Goal: Task Accomplishment & Management: Complete application form

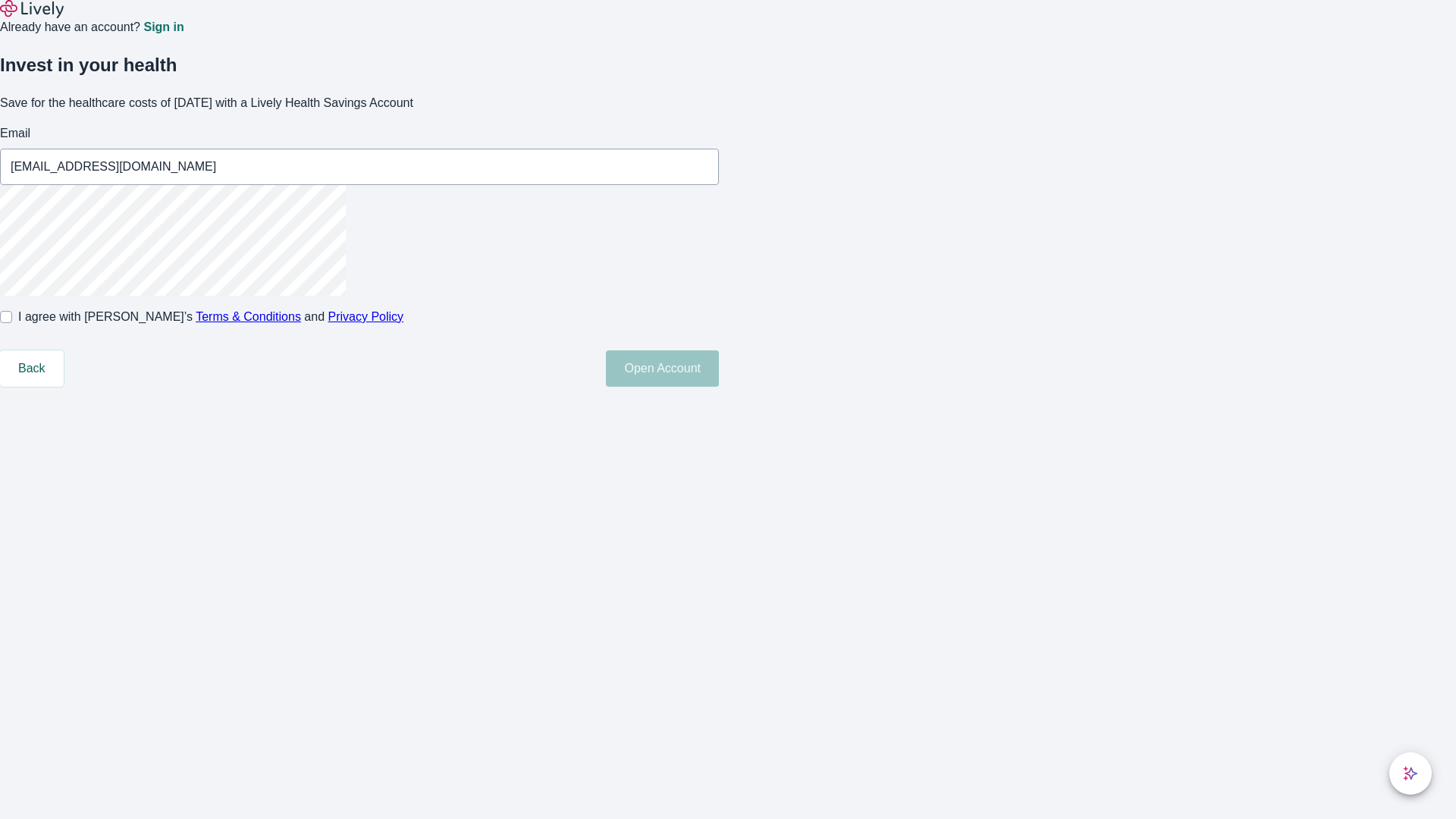
click at [12, 323] on input "I agree with Lively’s Terms & Conditions and Privacy Policy" at bounding box center [6, 317] width 12 height 12
checkbox input "true"
click at [719, 387] on button "Open Account" at bounding box center [661, 368] width 113 height 36
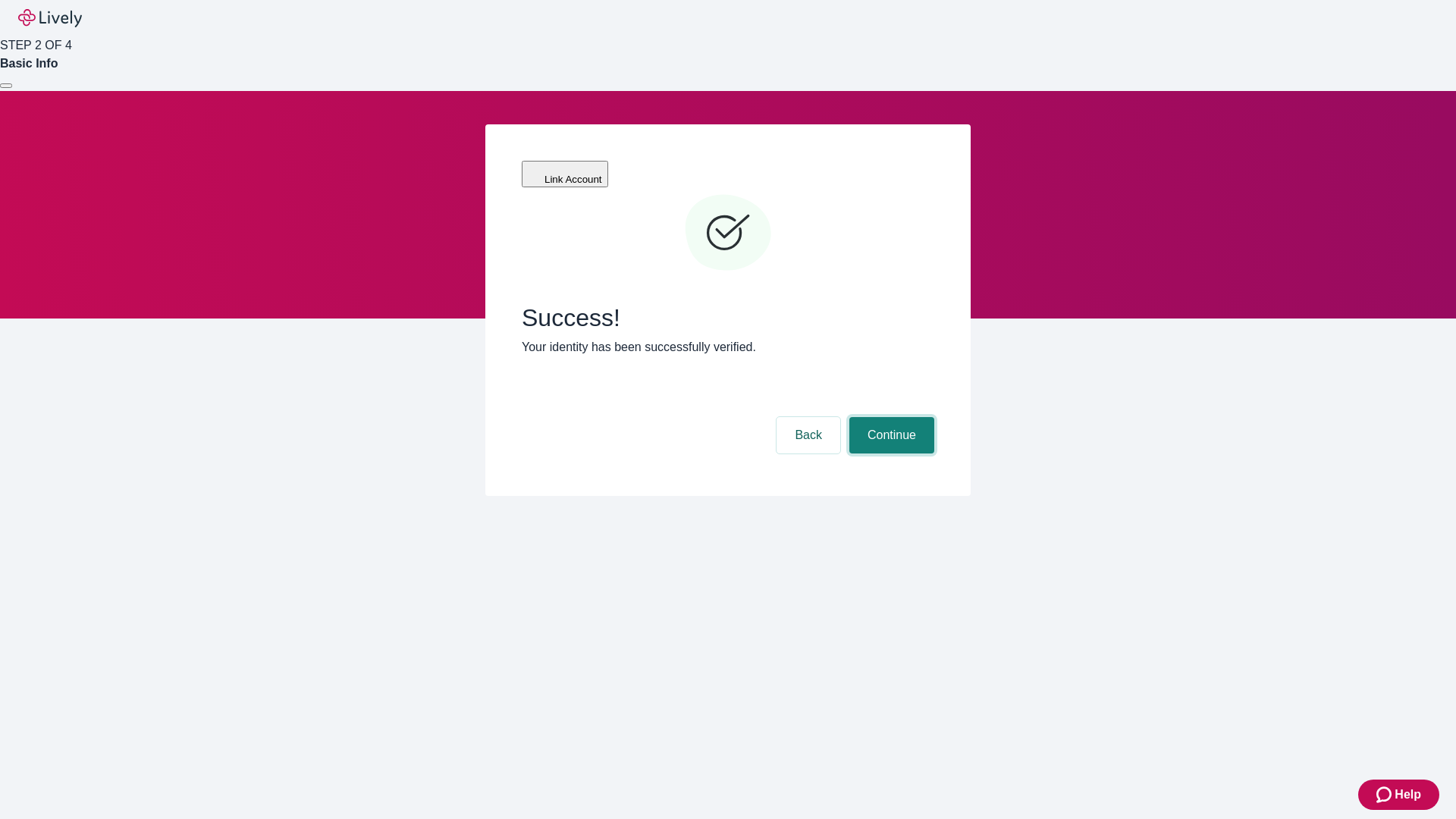
click at [889, 417] on button "Continue" at bounding box center [891, 434] width 85 height 36
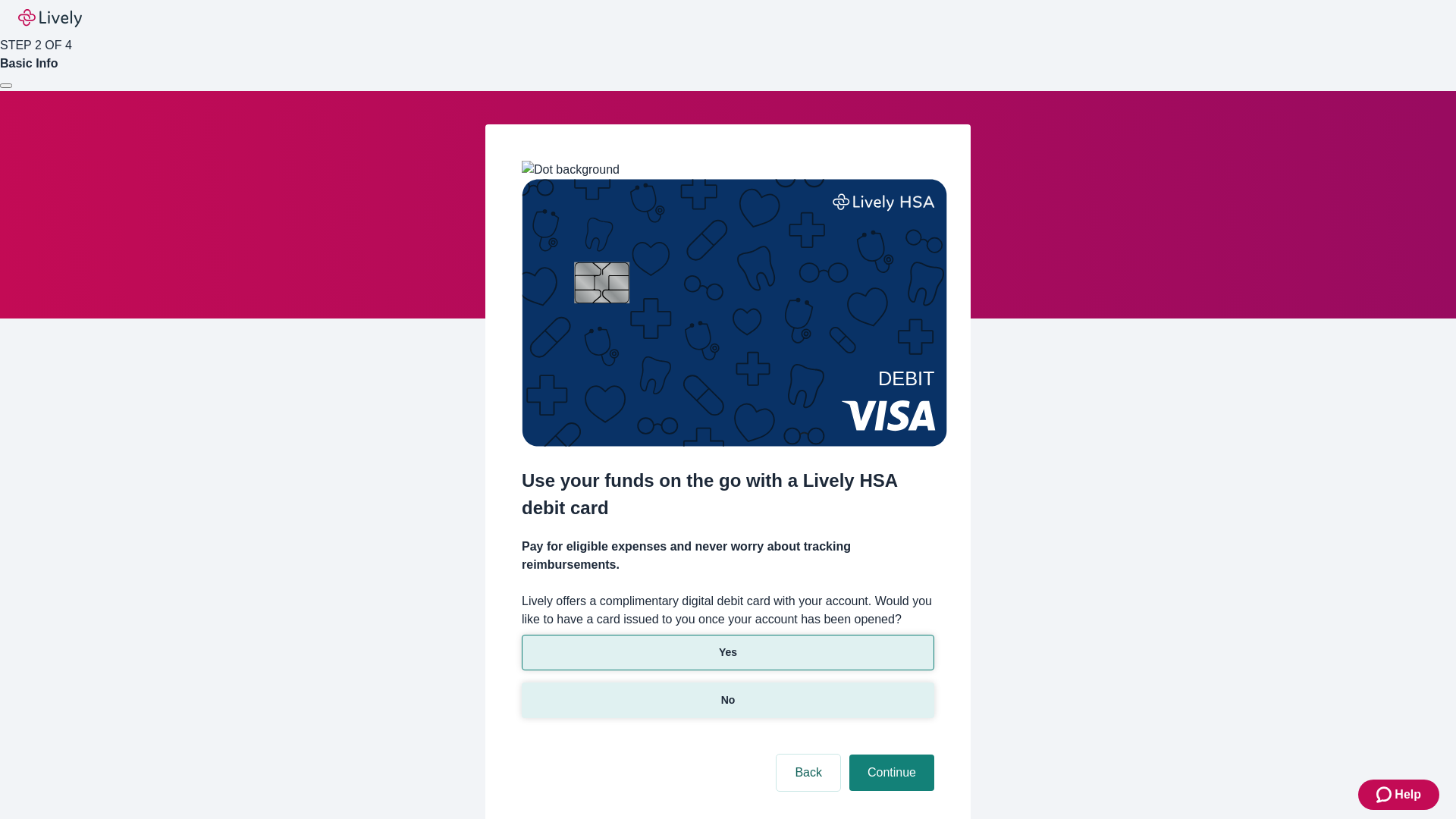
click at [727, 692] on p "No" at bounding box center [728, 700] width 15 height 16
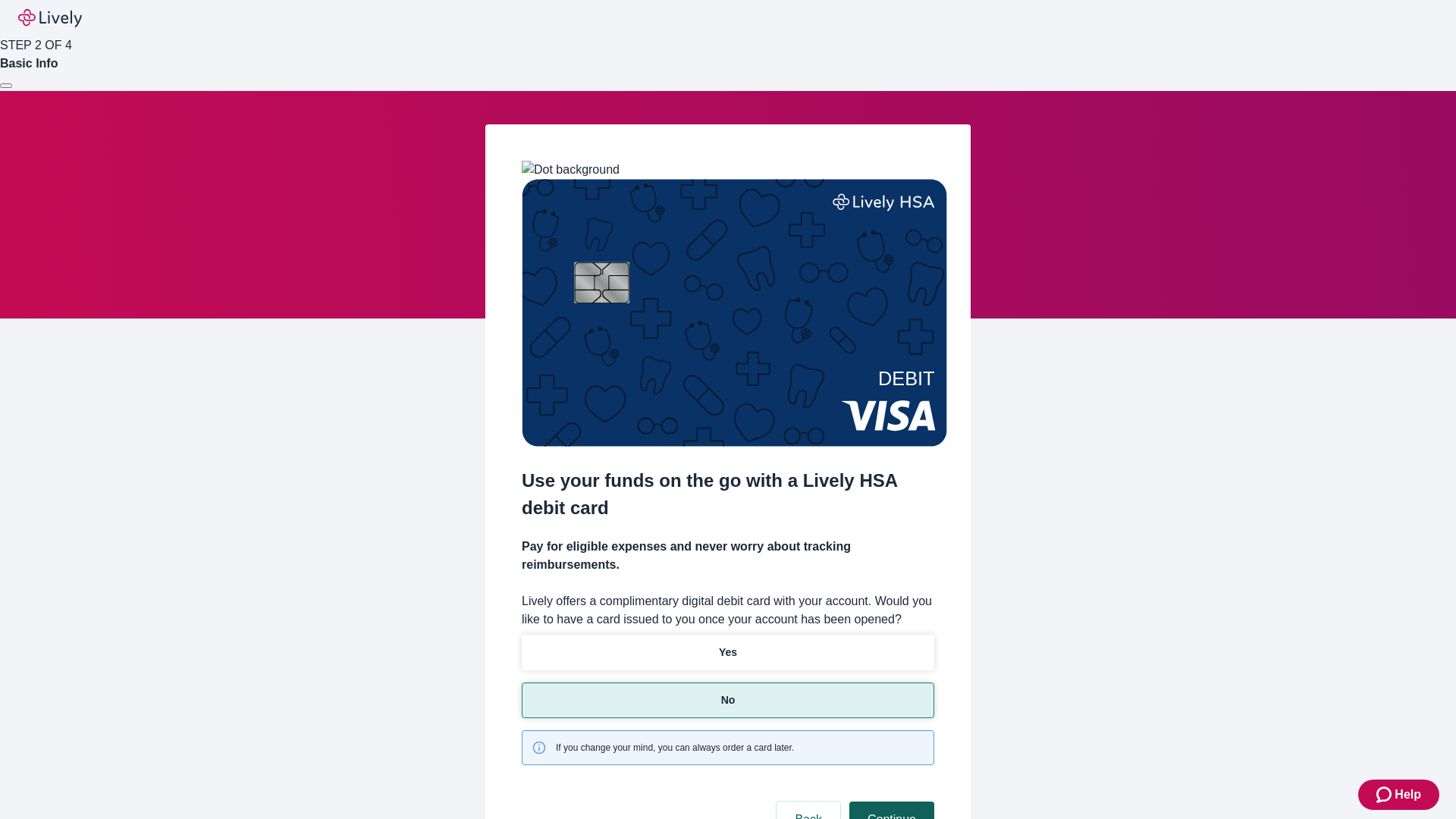
click at [889, 801] on button "Continue" at bounding box center [891, 819] width 85 height 36
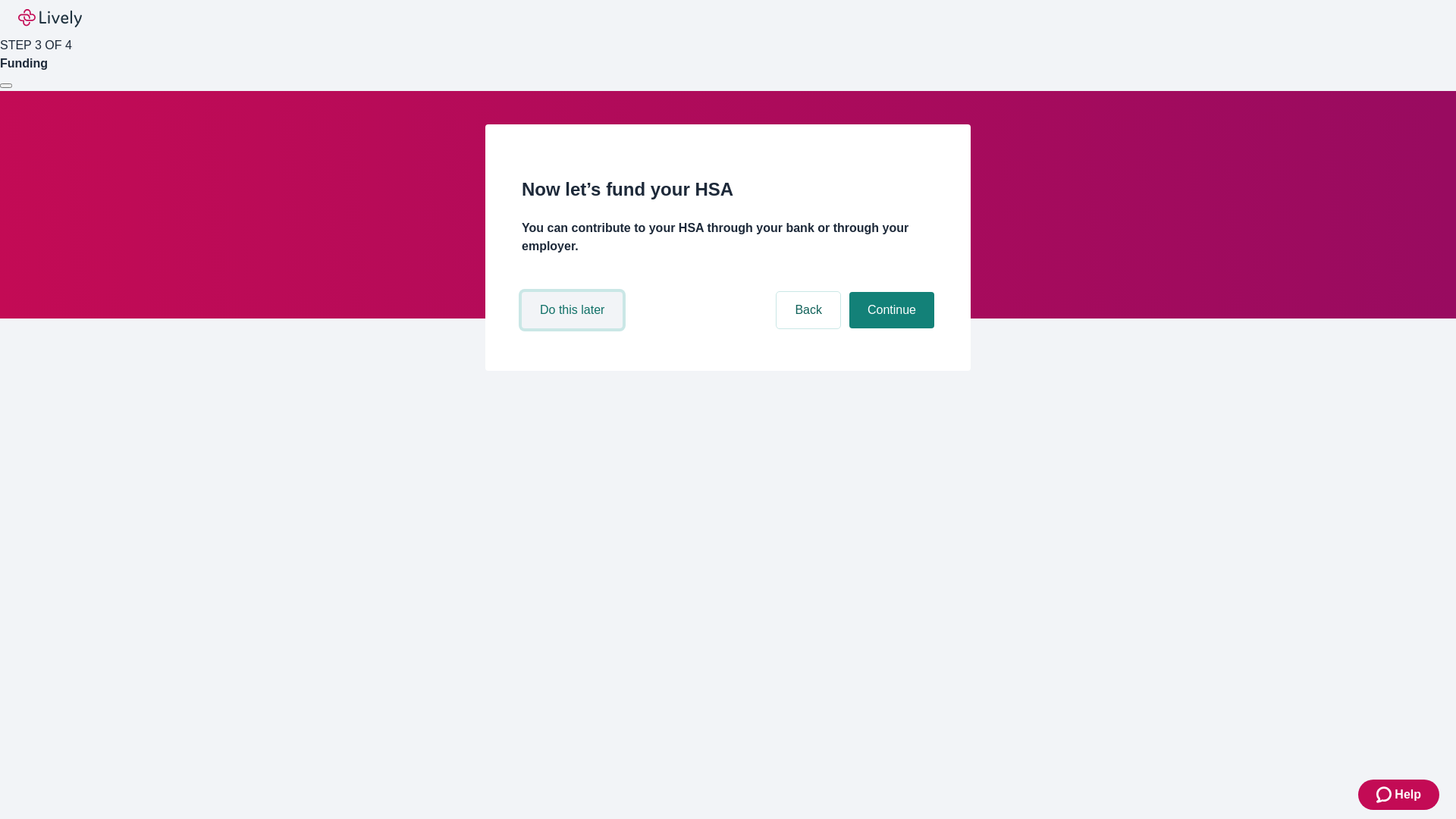
click at [574, 328] on button "Do this later" at bounding box center [571, 309] width 101 height 36
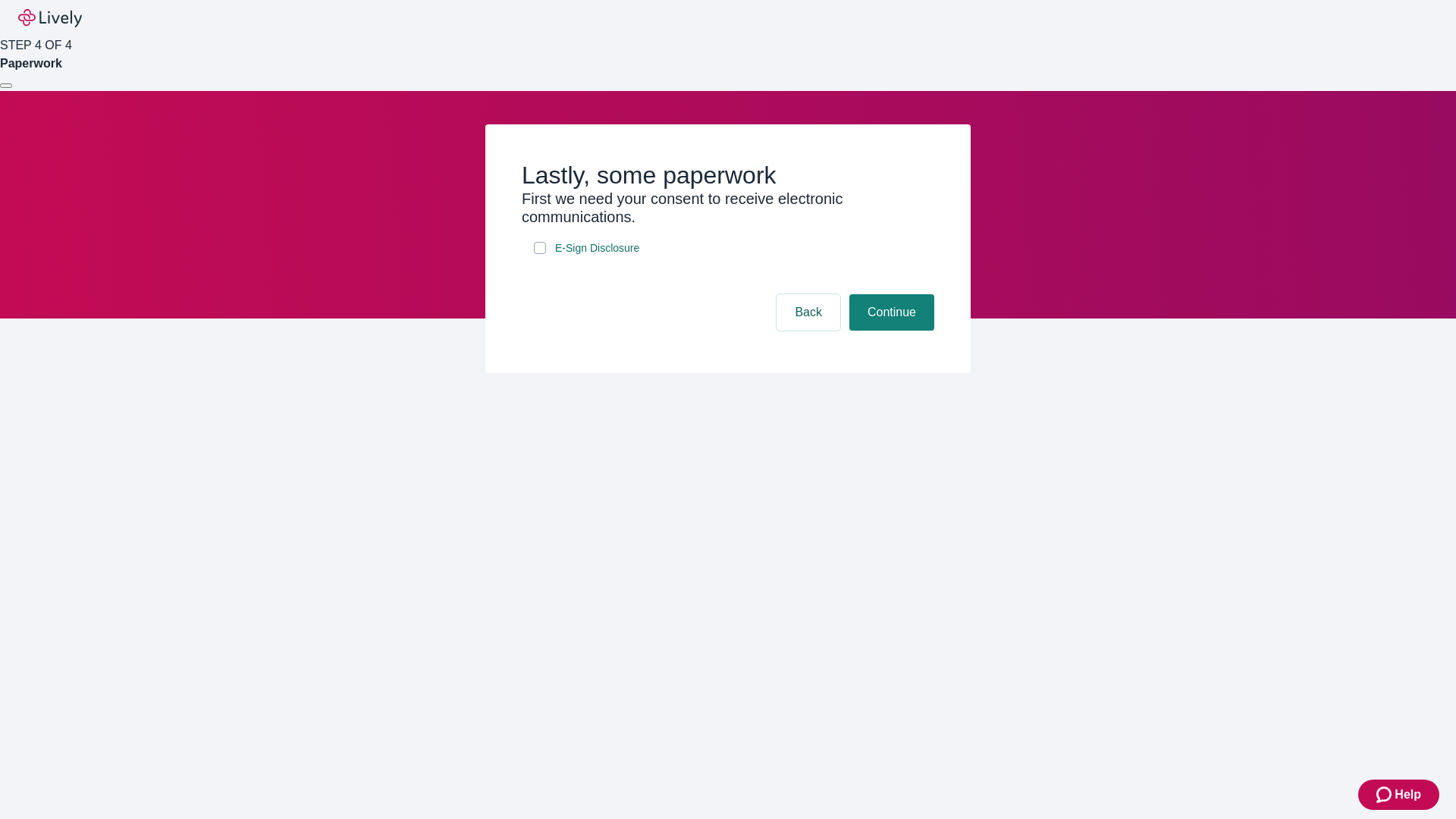
click at [540, 254] on input "E-Sign Disclosure" at bounding box center [539, 248] width 12 height 12
checkbox input "true"
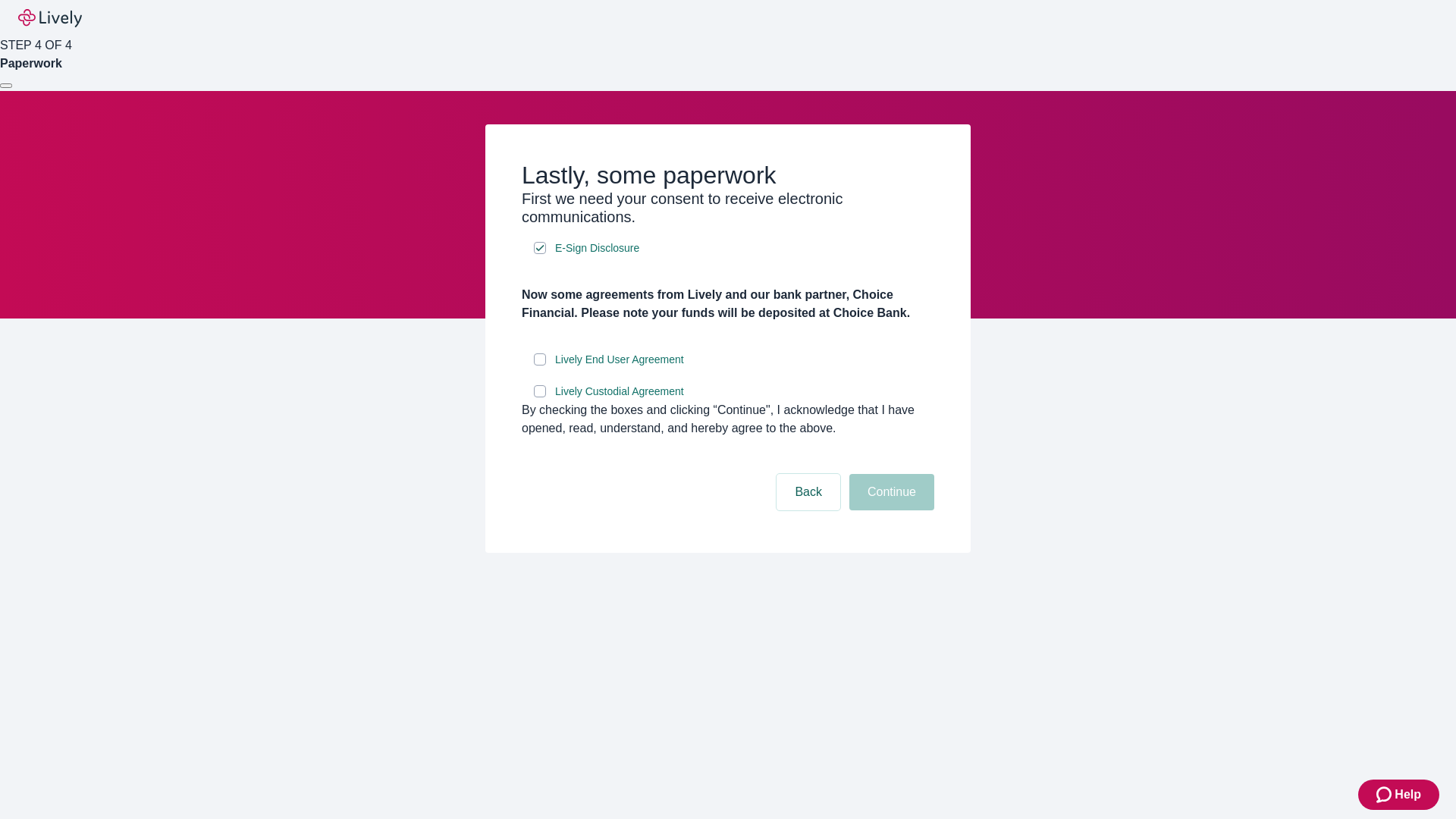
click at [540, 365] on input "Lively End User Agreement" at bounding box center [539, 359] width 12 height 12
checkbox input "true"
click at [540, 397] on input "Lively Custodial Agreement" at bounding box center [539, 391] width 12 height 12
checkbox input "true"
click at [889, 510] on button "Continue" at bounding box center [891, 491] width 85 height 36
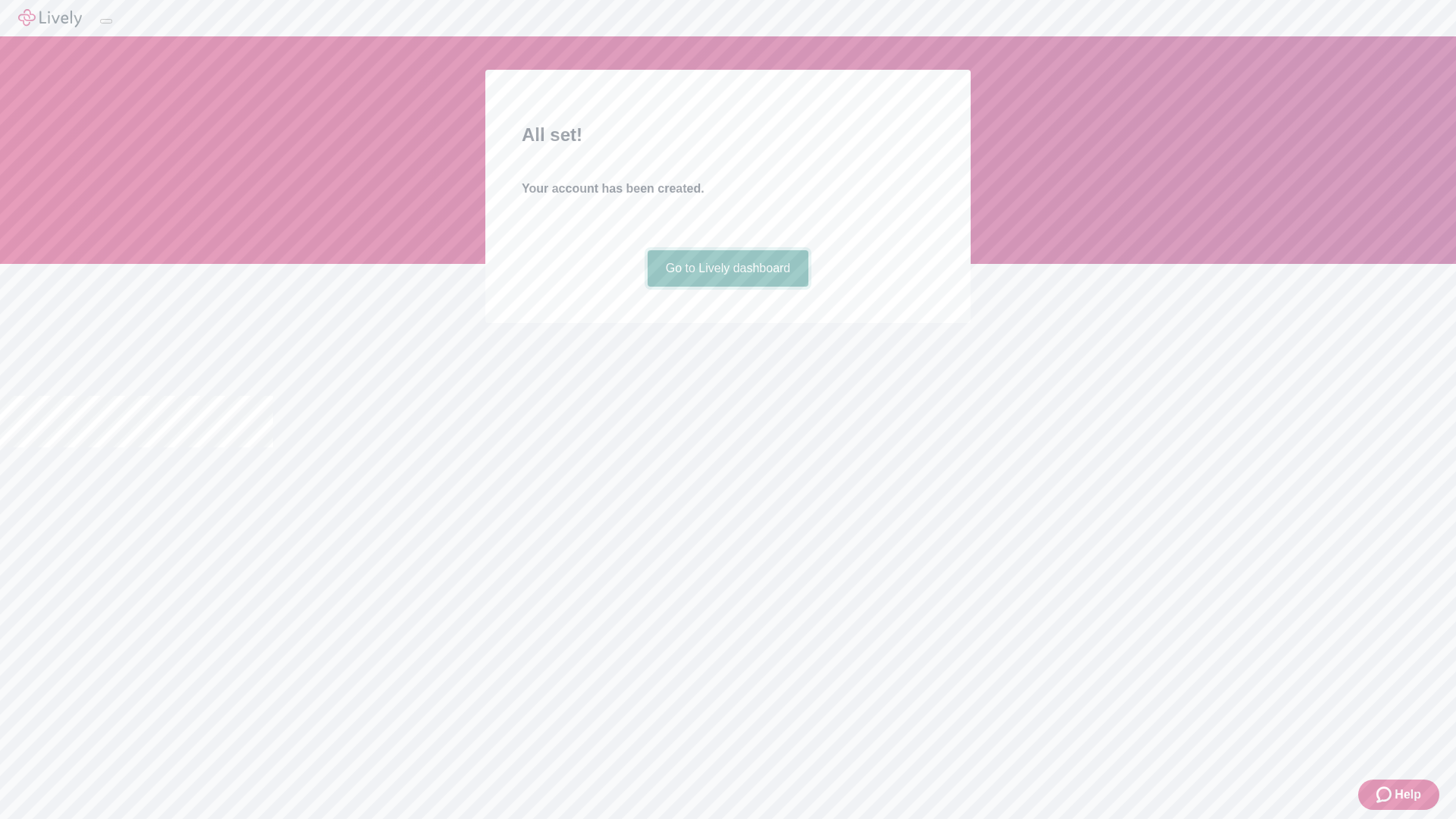
click at [727, 287] on link "Go to Lively dashboard" at bounding box center [728, 268] width 161 height 36
